Goal: Find specific page/section: Find specific page/section

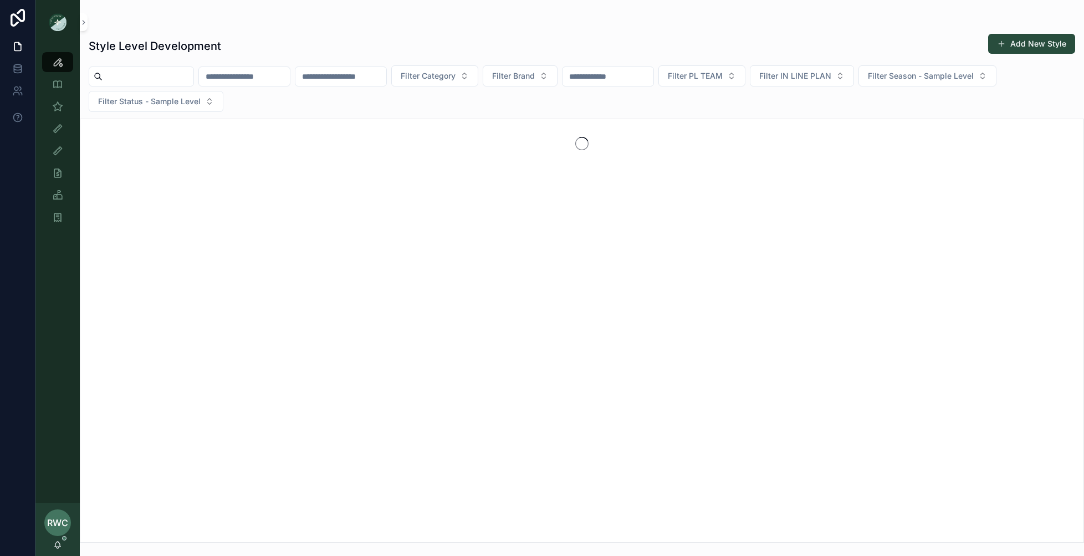
click at [256, 77] on input "scrollable content" at bounding box center [244, 77] width 91 height 16
type input "**********"
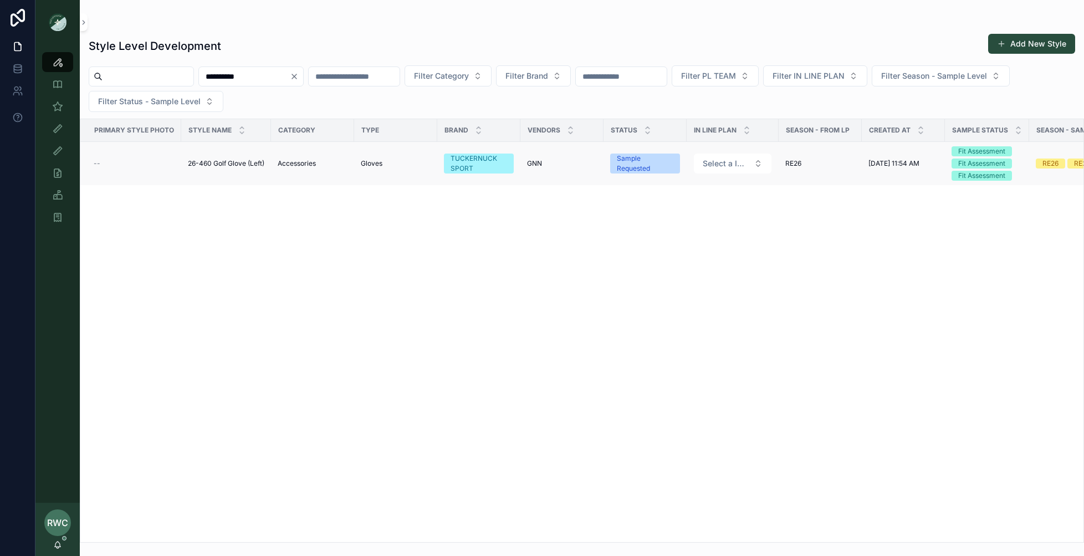
click at [216, 166] on span "26-460 Golf Glove (Left)" at bounding box center [226, 163] width 76 height 9
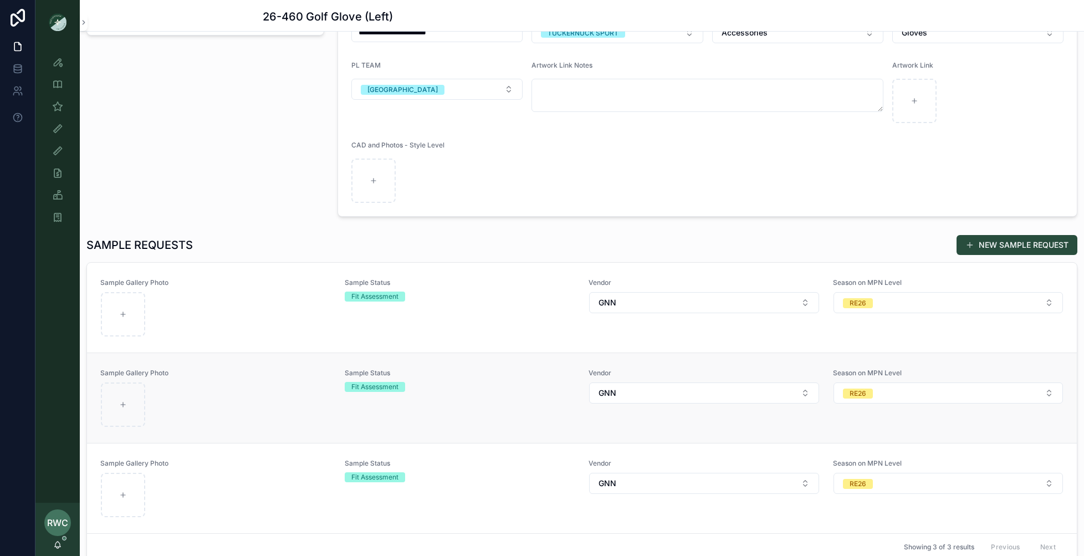
scroll to position [222, 0]
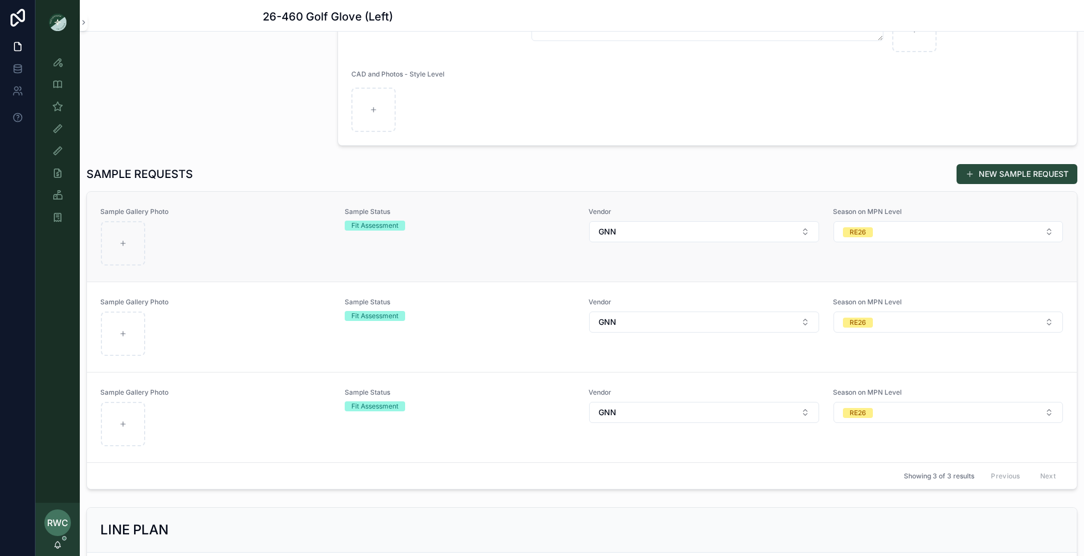
click at [287, 242] on div "scrollable content" at bounding box center [216, 243] width 230 height 44
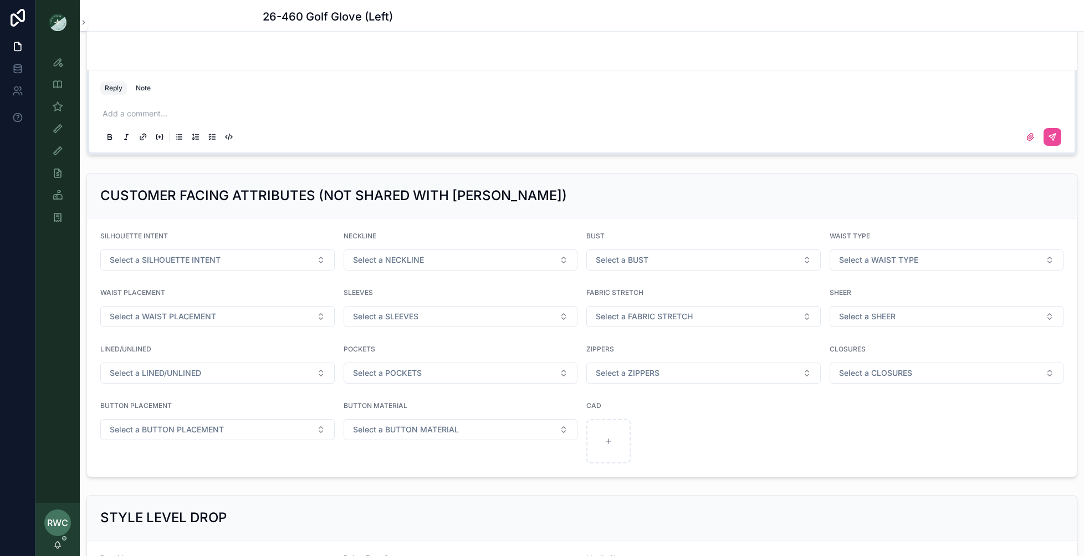
scroll to position [1197, 0]
